Goal: Task Accomplishment & Management: Use online tool/utility

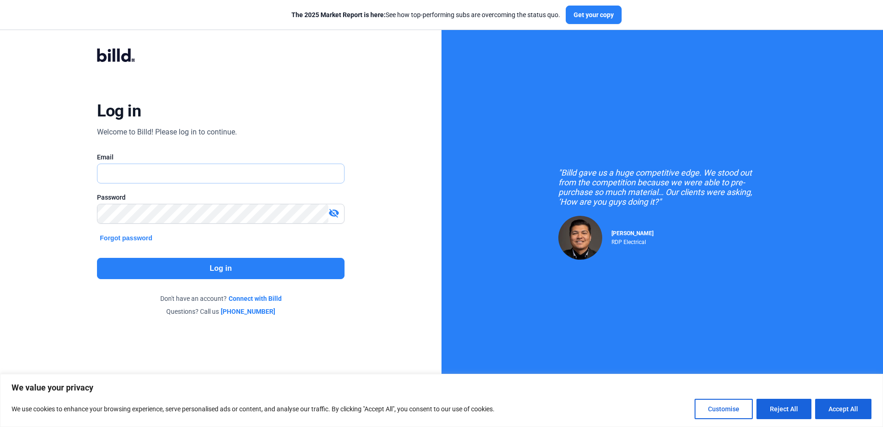
type input "[PERSON_NAME][EMAIL_ADDRESS][DOMAIN_NAME]"
click at [244, 264] on button "Log in" at bounding box center [220, 268] width 247 height 21
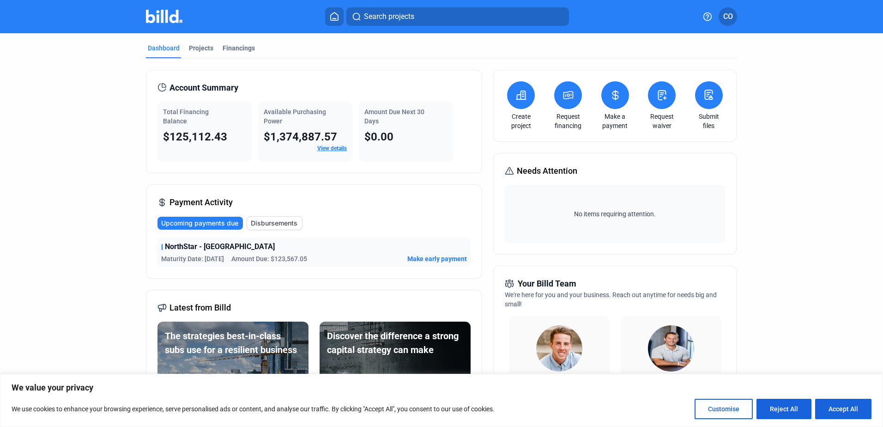
click at [619, 94] on button at bounding box center [615, 95] width 28 height 28
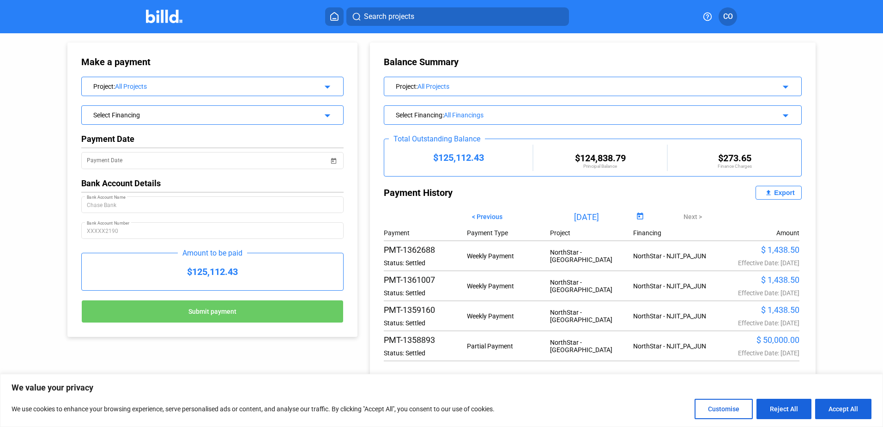
click at [329, 85] on mat-icon "arrow_drop_down" at bounding box center [325, 85] width 11 height 11
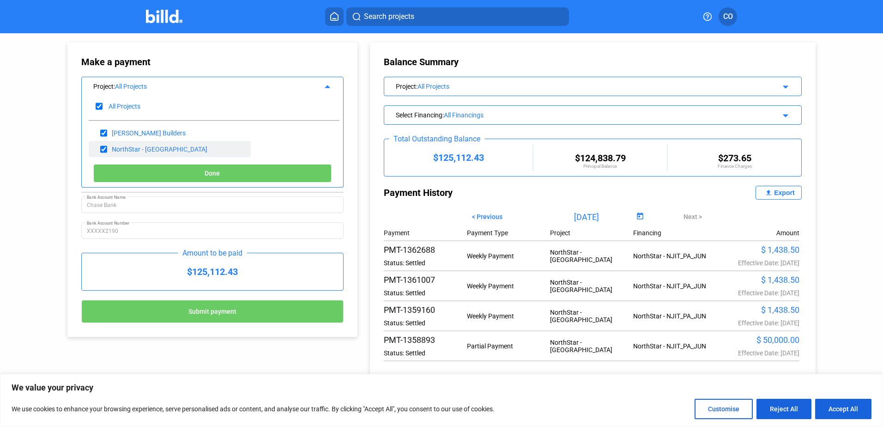
click at [186, 144] on div "NorthStar - [GEOGRAPHIC_DATA]" at bounding box center [170, 149] width 163 height 16
click at [217, 166] on button "Done" at bounding box center [212, 173] width 238 height 18
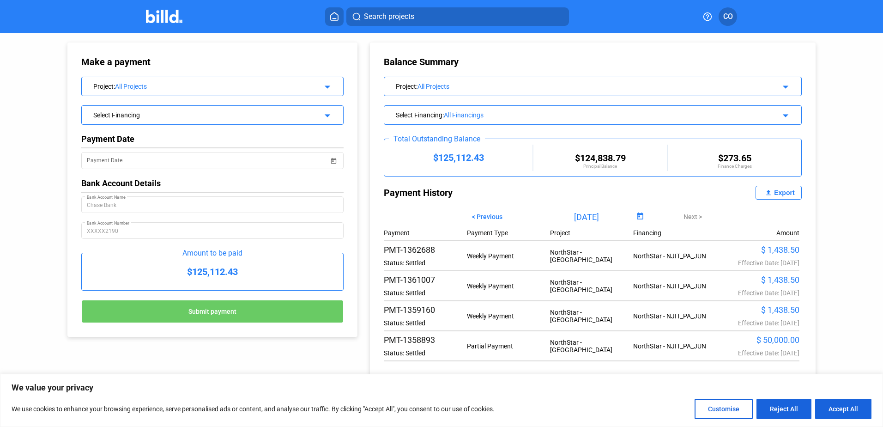
click at [244, 110] on div "Select Financing" at bounding box center [200, 113] width 215 height 9
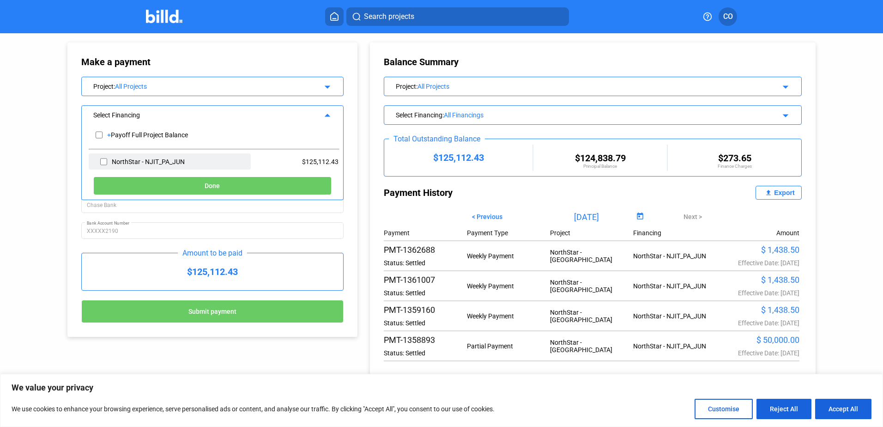
click at [192, 158] on div "NorthStar - NJIT_PA_JUN" at bounding box center [170, 161] width 163 height 16
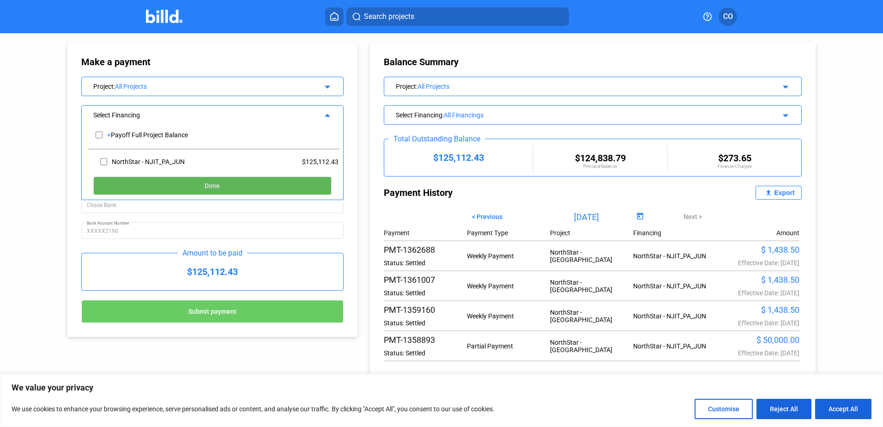
click at [231, 183] on button "Done" at bounding box center [212, 185] width 238 height 18
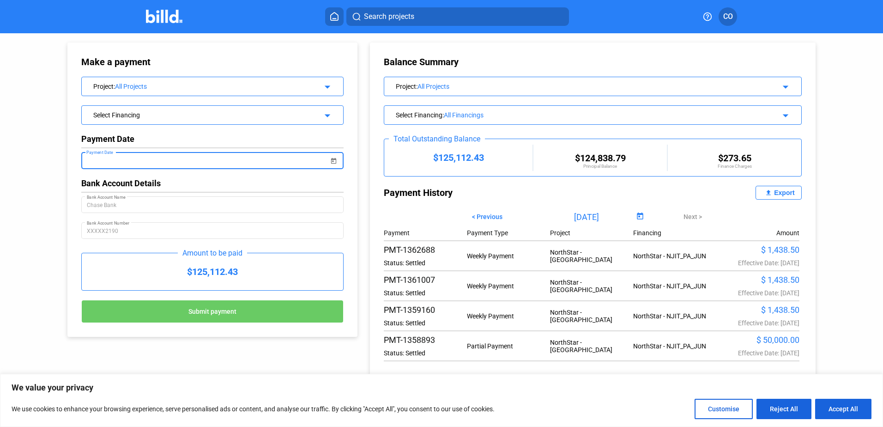
click at [241, 161] on input "Payment Date" at bounding box center [208, 160] width 242 height 11
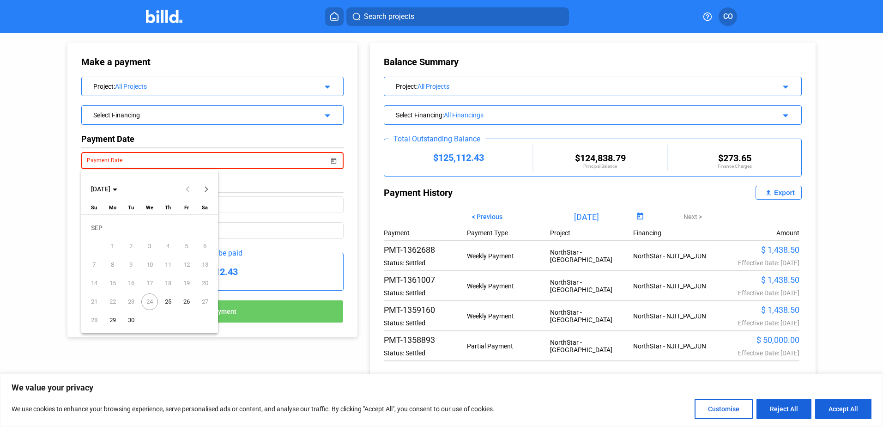
click at [169, 302] on span "25" at bounding box center [168, 301] width 17 height 17
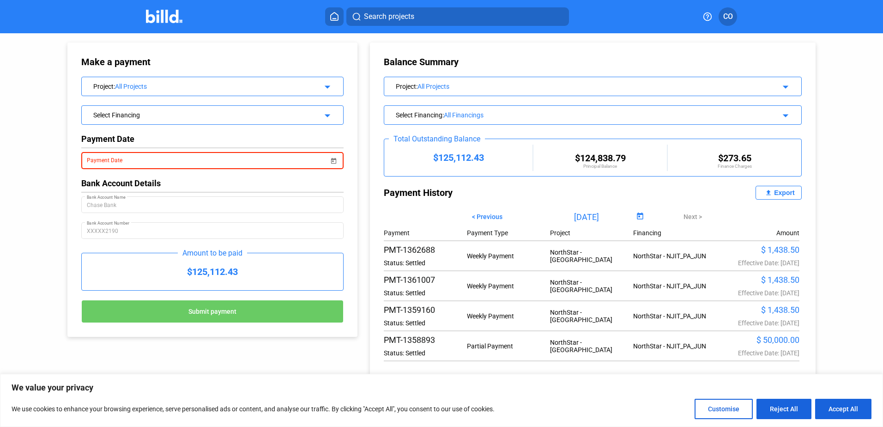
type input "[DATE]"
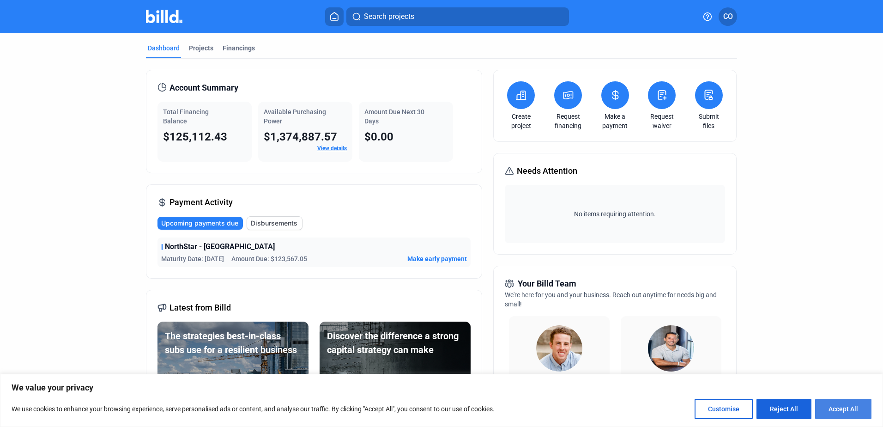
click at [842, 404] on button "Accept All" at bounding box center [843, 409] width 56 height 20
checkbox input "true"
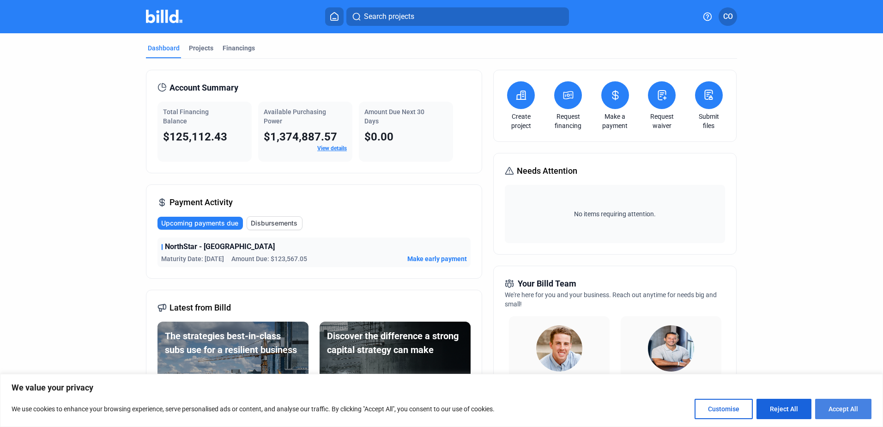
checkbox input "true"
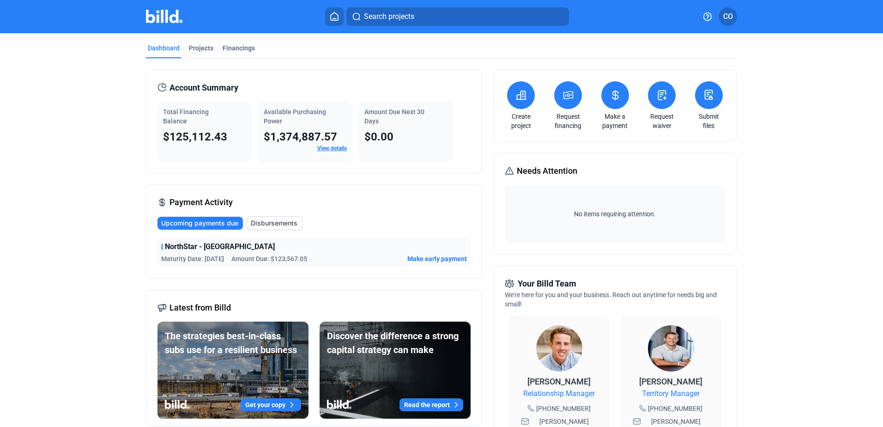
click at [731, 12] on span "CO" at bounding box center [728, 16] width 10 height 11
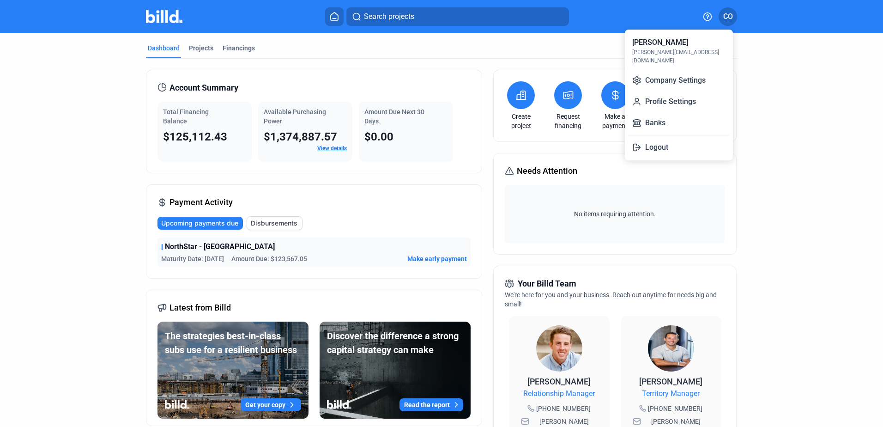
click at [731, 12] on div at bounding box center [441, 213] width 883 height 427
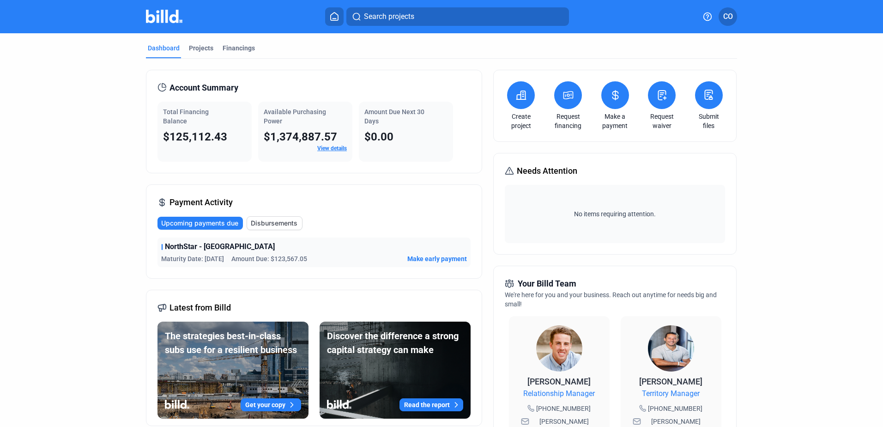
click at [731, 12] on span "CO" at bounding box center [728, 16] width 10 height 11
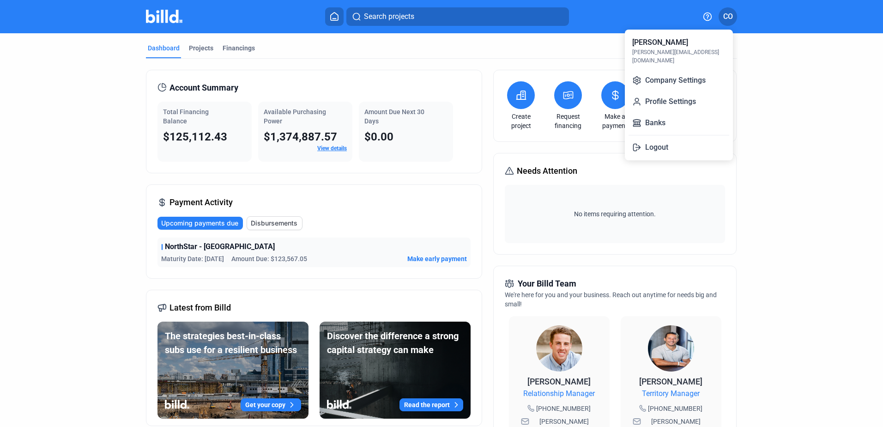
click at [731, 12] on div at bounding box center [441, 213] width 883 height 427
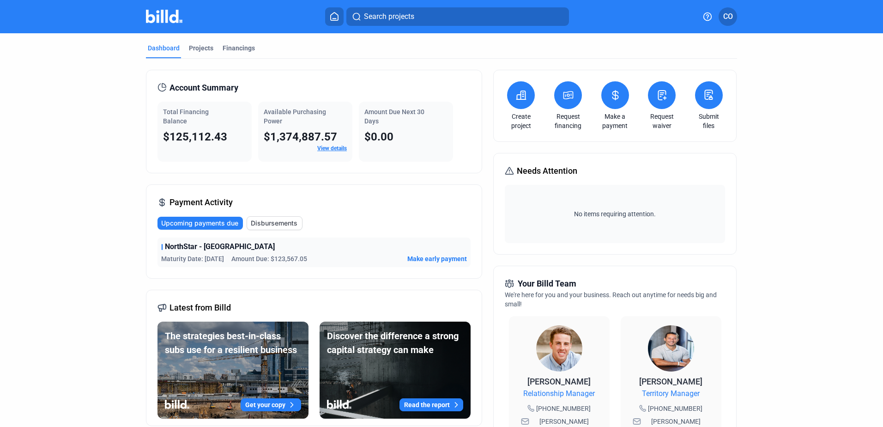
click at [614, 103] on button at bounding box center [615, 95] width 28 height 28
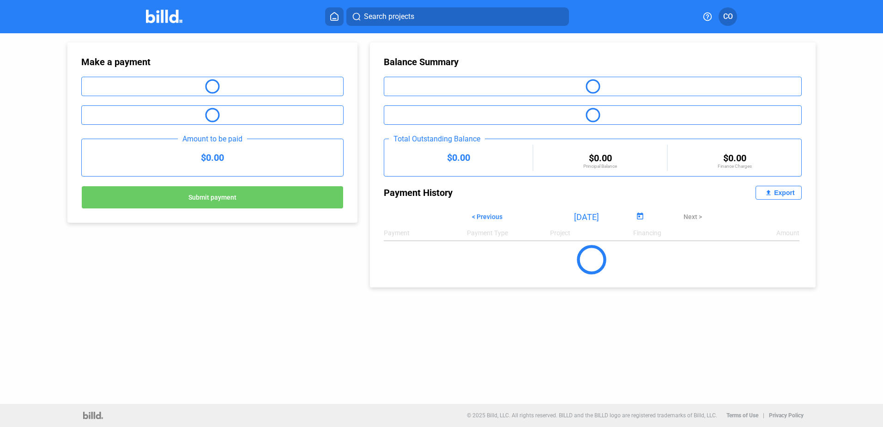
click at [614, 103] on div "Balance Summary Total Outstanding Balance $0.00 $0.00 Principal Balance $0.00 F…" at bounding box center [593, 164] width 446 height 245
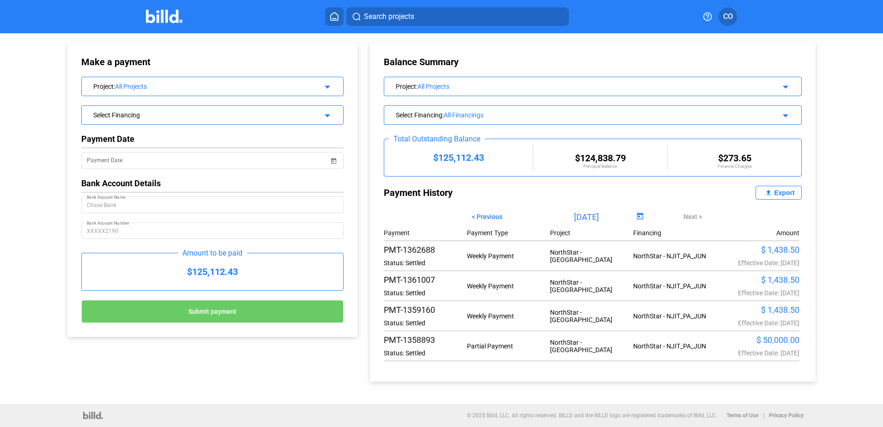
click at [276, 114] on div "Select Financing" at bounding box center [200, 113] width 215 height 9
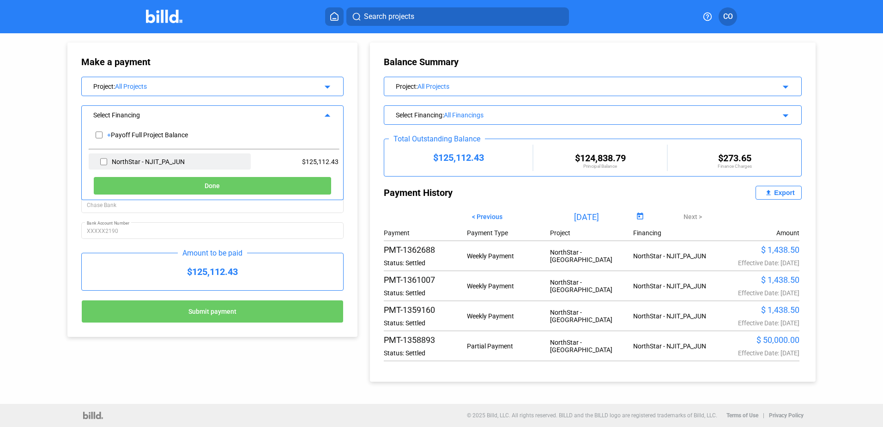
click at [232, 163] on div "NorthStar - NJIT_PA_JUN" at bounding box center [170, 161] width 163 height 16
click at [106, 161] on div "NorthStar - NJIT_PA_JUN" at bounding box center [170, 161] width 163 height 16
click at [102, 159] on input "checkbox" at bounding box center [103, 162] width 7 height 14
checkbox input "true"
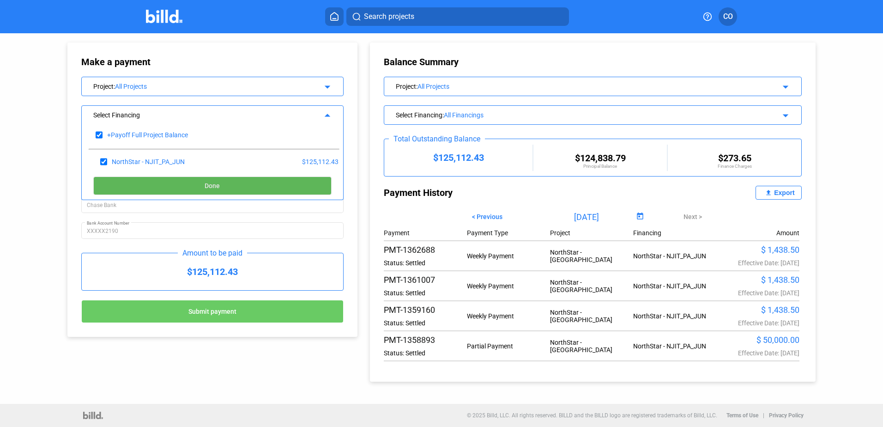
click at [200, 187] on button "Done" at bounding box center [212, 185] width 238 height 18
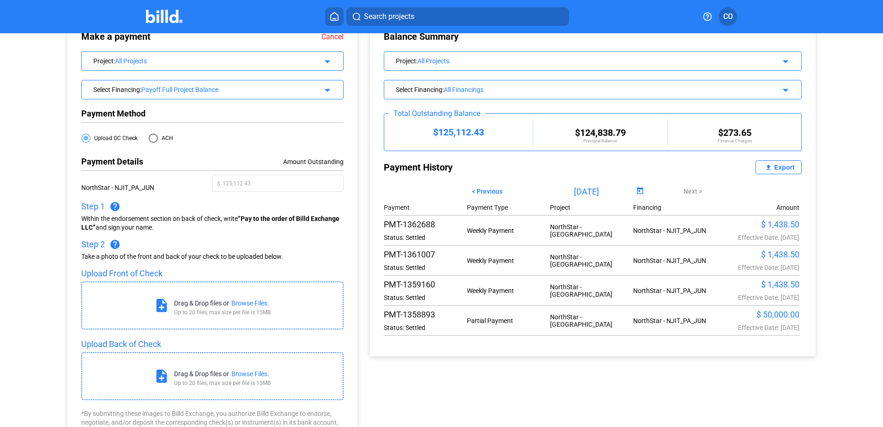
scroll to position [31, 0]
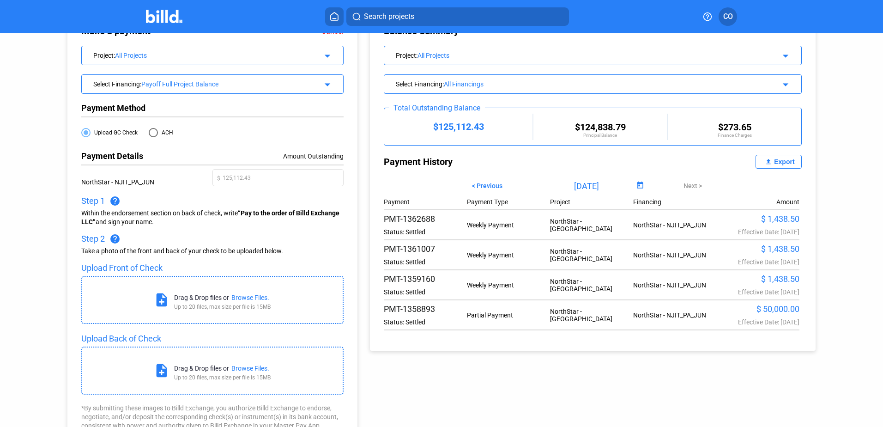
click at [248, 297] on div "Browse Files." at bounding box center [250, 297] width 38 height 7
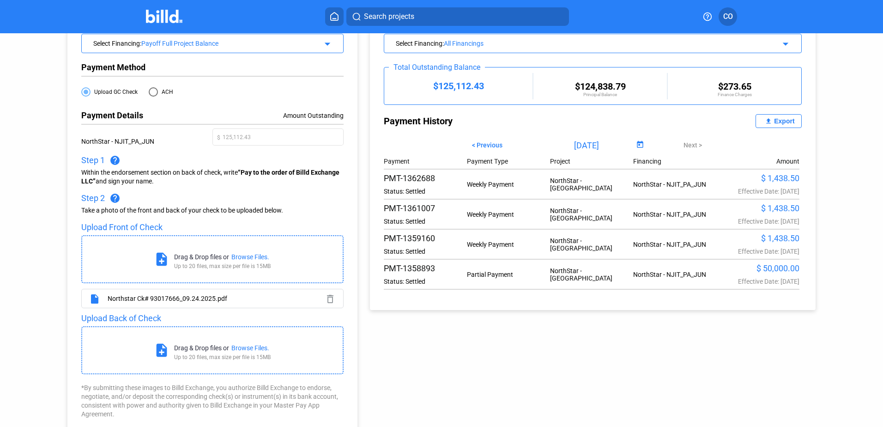
scroll to position [77, 0]
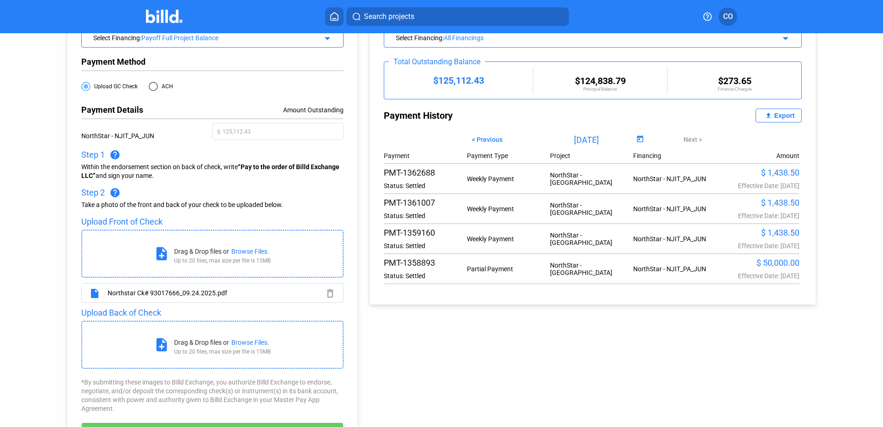
click at [254, 340] on div "Browse Files." at bounding box center [250, 341] width 38 height 7
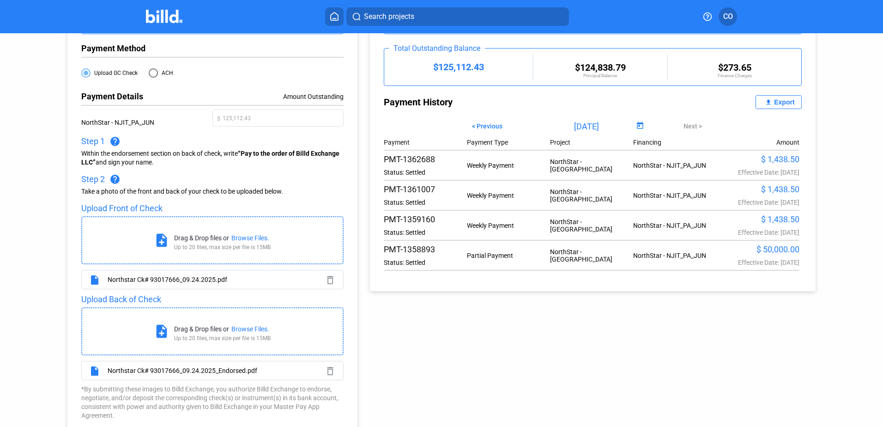
scroll to position [154, 0]
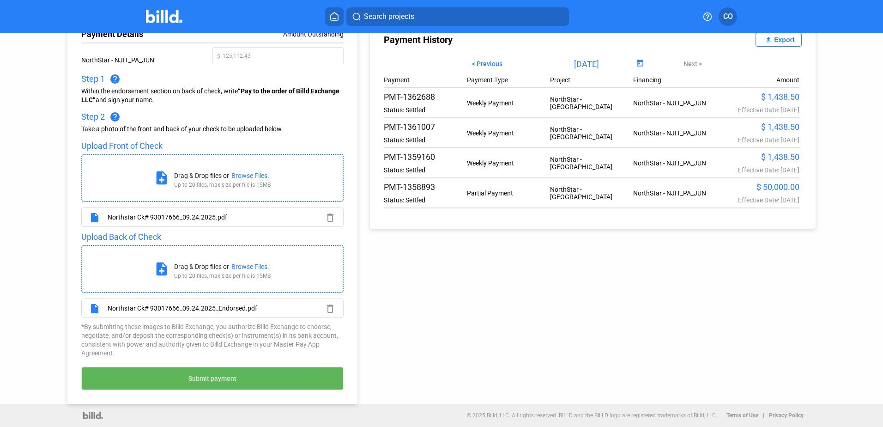
click at [227, 377] on span "Submit payment" at bounding box center [212, 378] width 48 height 7
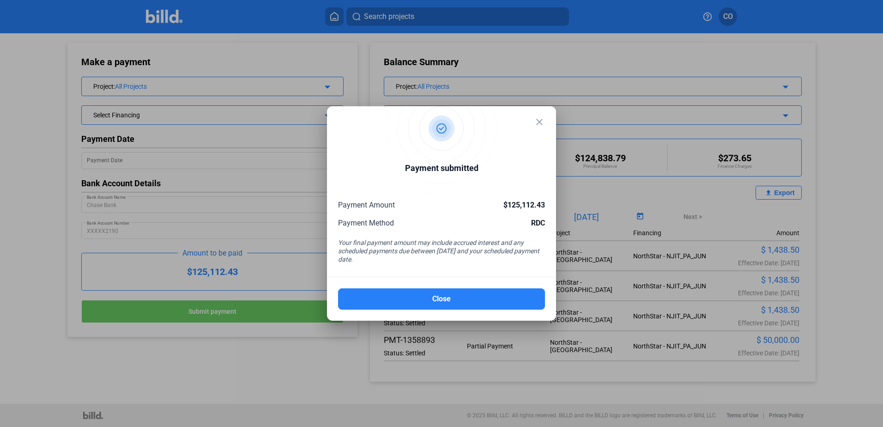
click at [538, 120] on mat-icon "close" at bounding box center [539, 121] width 11 height 11
